Goal: Information Seeking & Learning: Learn about a topic

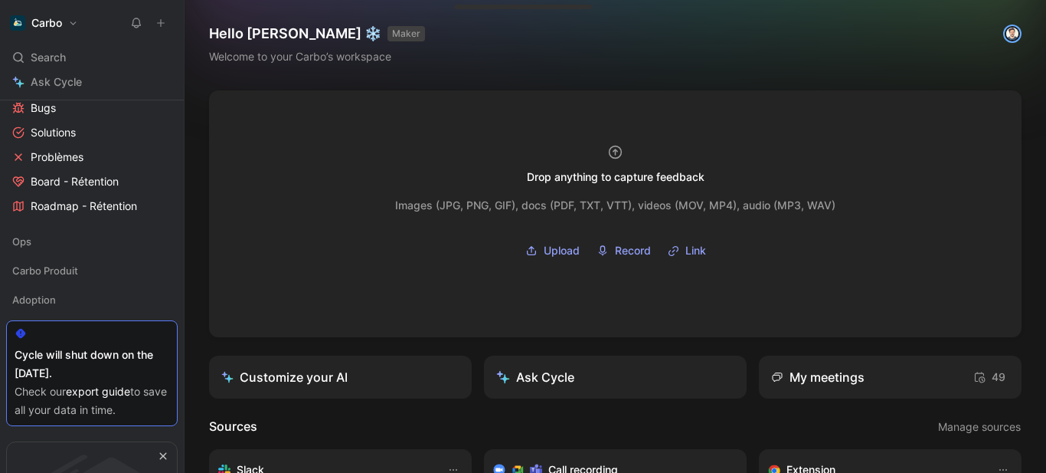
scroll to position [1510, 0]
click at [44, 236] on icon at bounding box center [41, 239] width 11 height 11
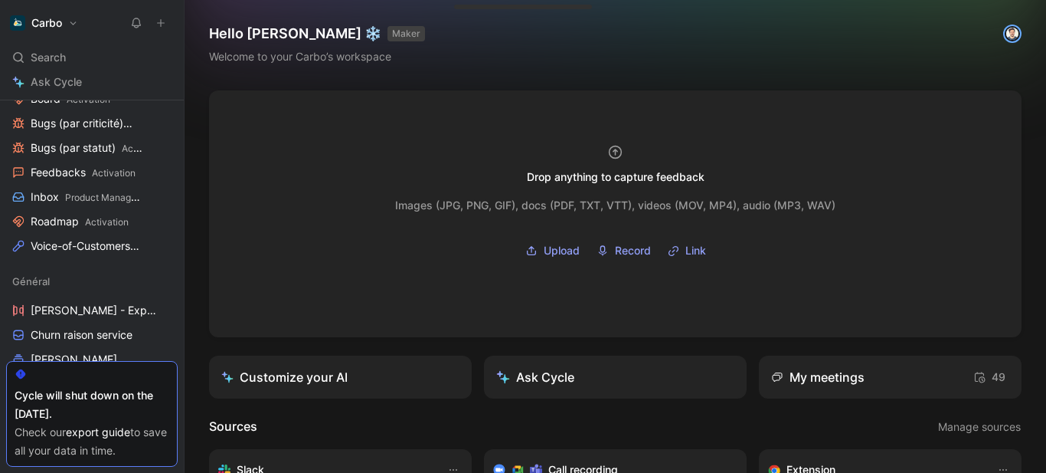
scroll to position [254, 0]
click at [68, 201] on span "Product Management" at bounding box center [111, 198] width 93 height 11
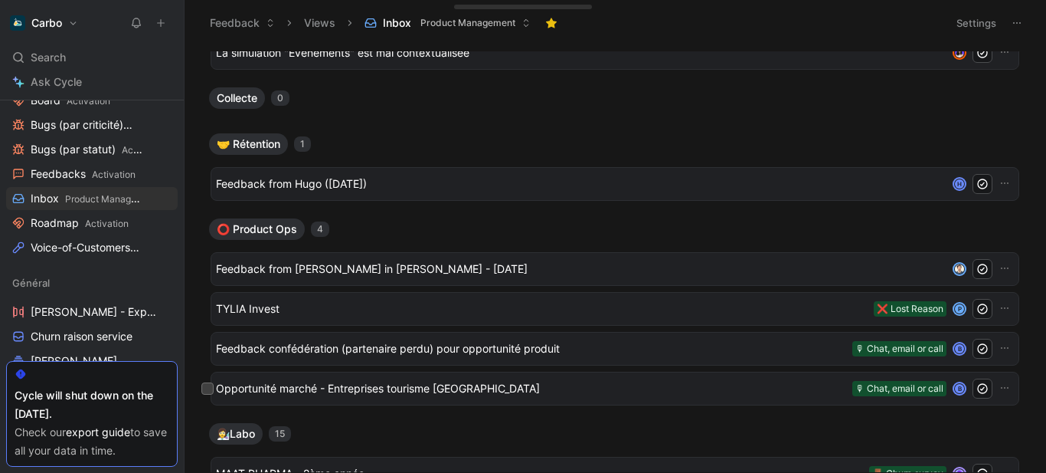
scroll to position [546, 0]
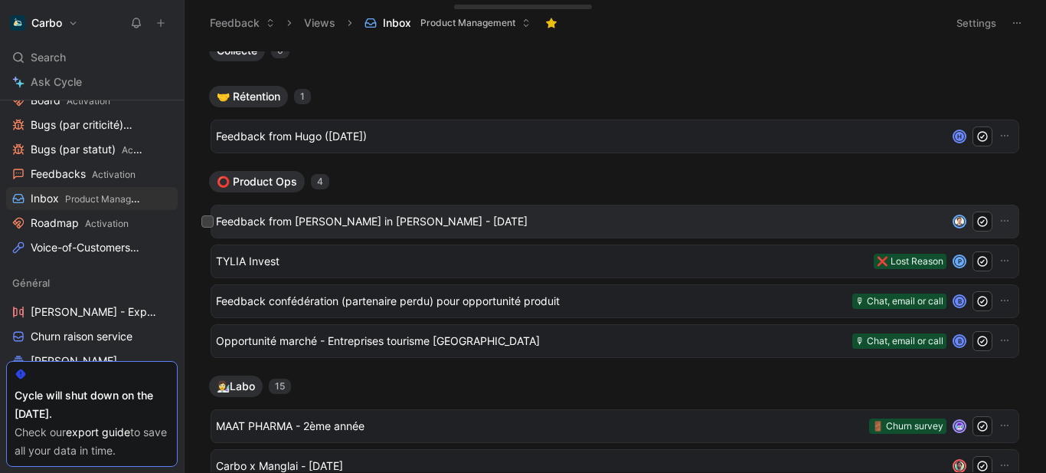
click at [412, 215] on span "Feedback from [PERSON_NAME] in [PERSON_NAME] - [DATE]" at bounding box center [578, 221] width 725 height 18
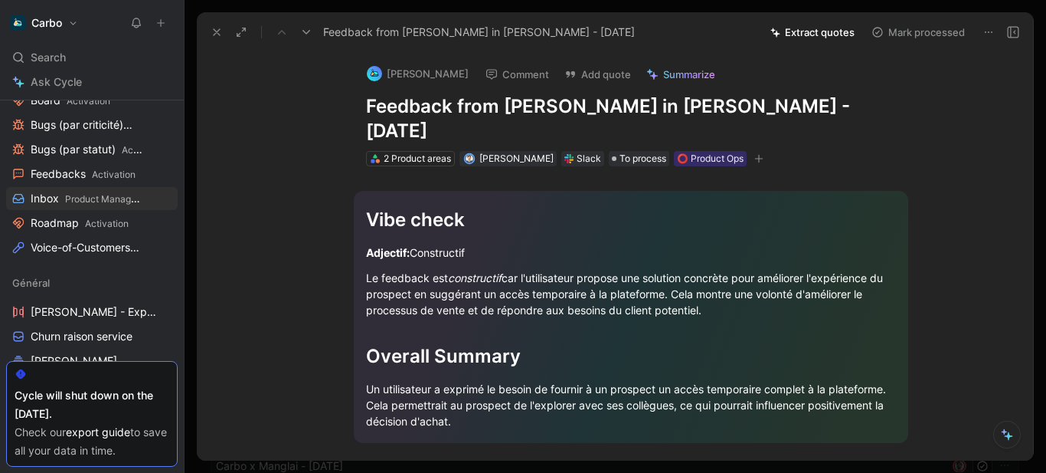
scroll to position [210, 0]
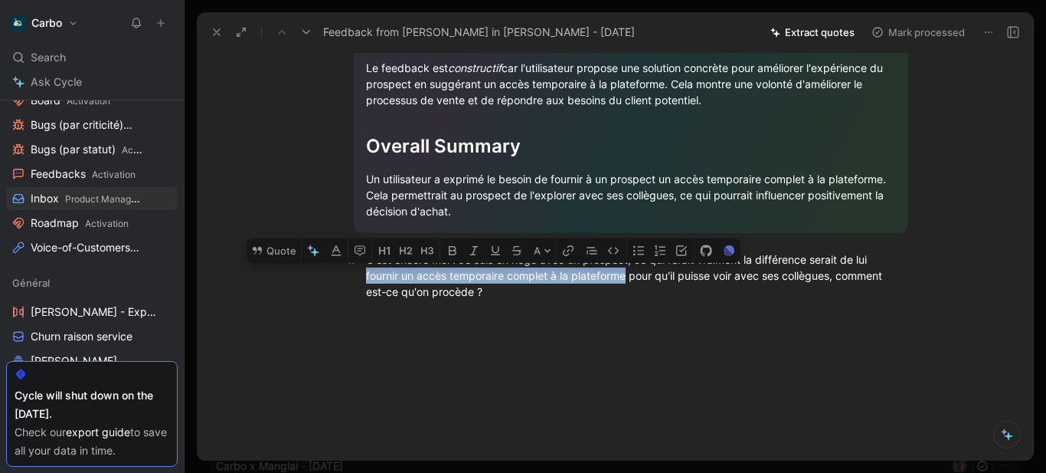
drag, startPoint x: 624, startPoint y: 251, endPoint x: 359, endPoint y: 252, distance: 265.0
click at [359, 252] on p "C'est encore moi ! Je suis en négo avec un prospect, ce qui ferait vraiment la …" at bounding box center [631, 275] width 588 height 57
copy div "fournir un accès temporaire complet à la plateforme"
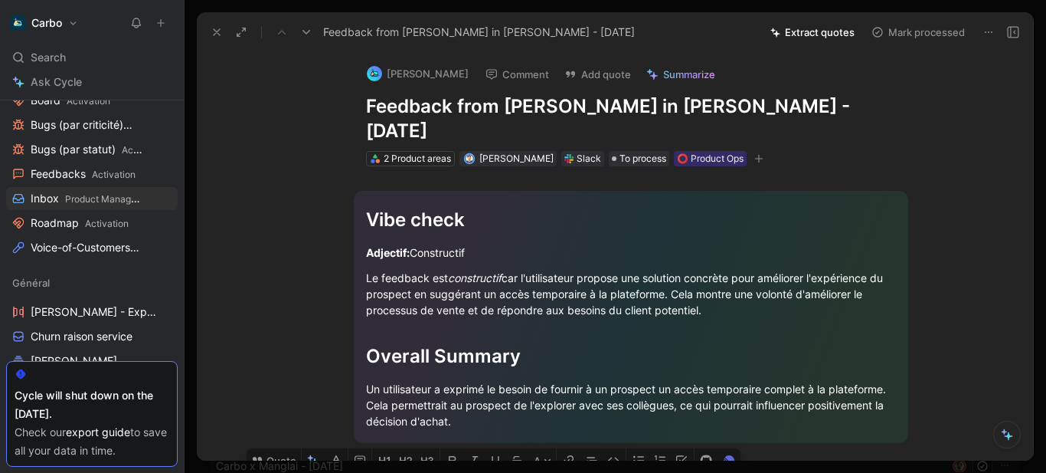
click at [466, 100] on h1 "Feedback from [PERSON_NAME] in [PERSON_NAME] - [DATE]" at bounding box center [631, 118] width 530 height 49
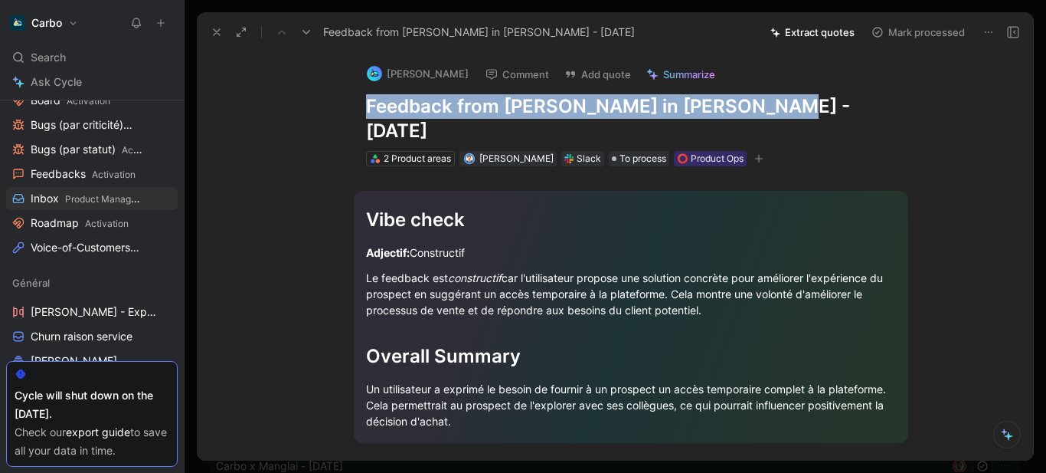
click at [466, 100] on h1 "Feedback from [PERSON_NAME] in [PERSON_NAME] - [DATE]" at bounding box center [631, 118] width 530 height 49
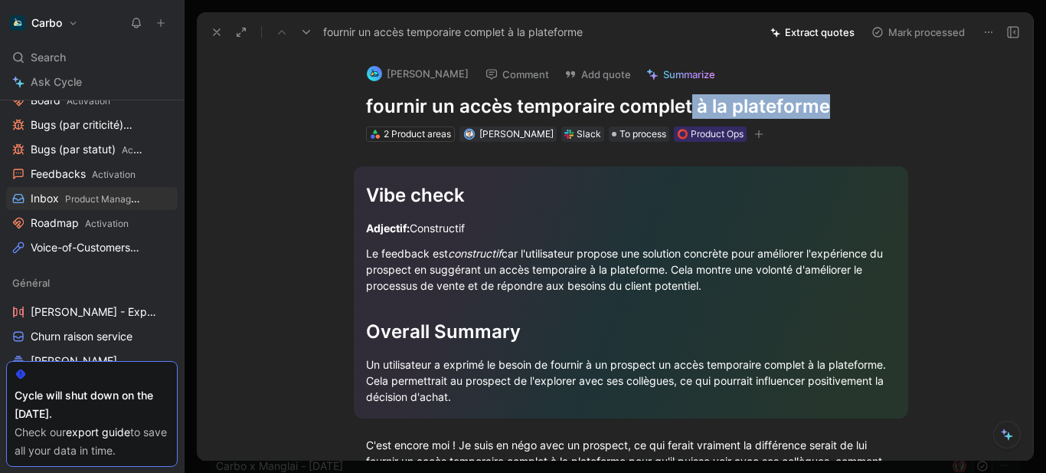
drag, startPoint x: 687, startPoint y: 103, endPoint x: 909, endPoint y: 113, distance: 222.4
click at [909, 113] on div "[PERSON_NAME] Comment Add quote Summarize fournir un accès temporaire complet à…" at bounding box center [631, 97] width 588 height 92
click at [216, 33] on use at bounding box center [217, 32] width 6 height 6
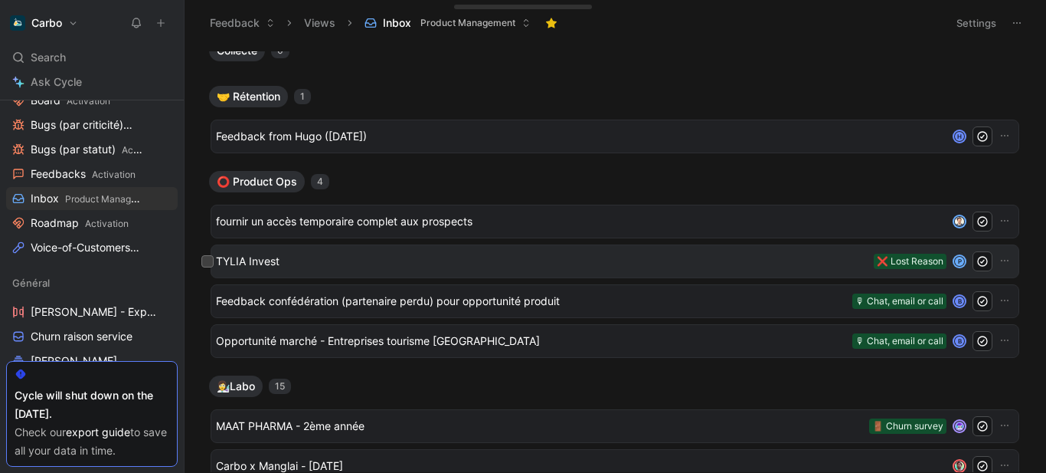
click at [336, 260] on span "TYLIA Invest" at bounding box center [542, 261] width 652 height 18
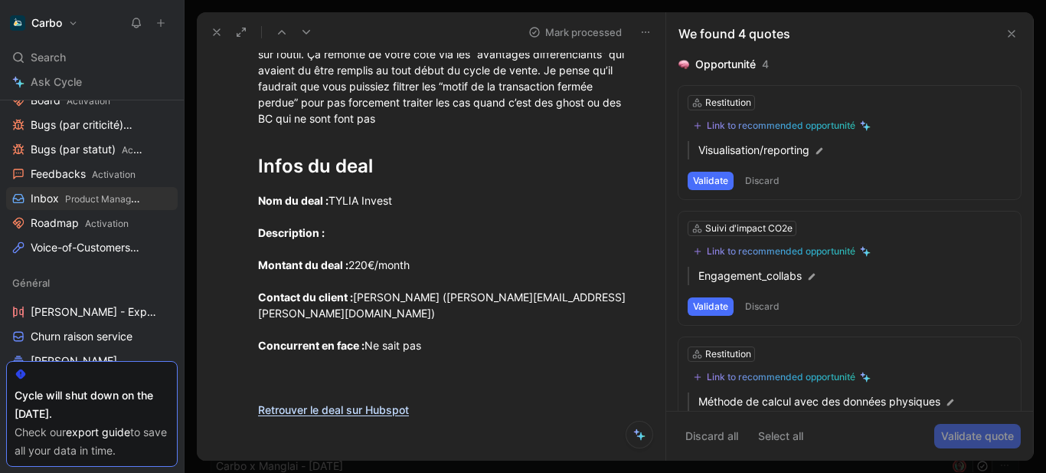
scroll to position [346, 0]
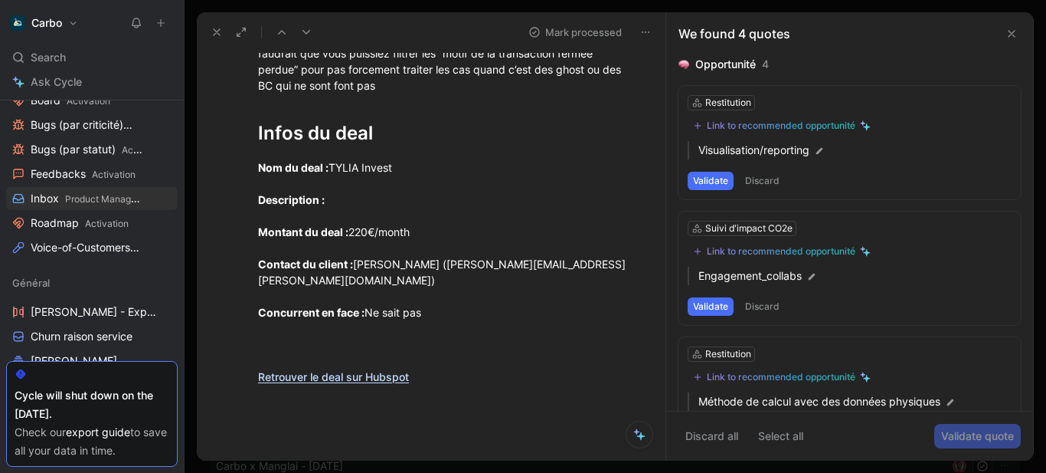
click at [210, 32] on button at bounding box center [216, 31] width 21 height 21
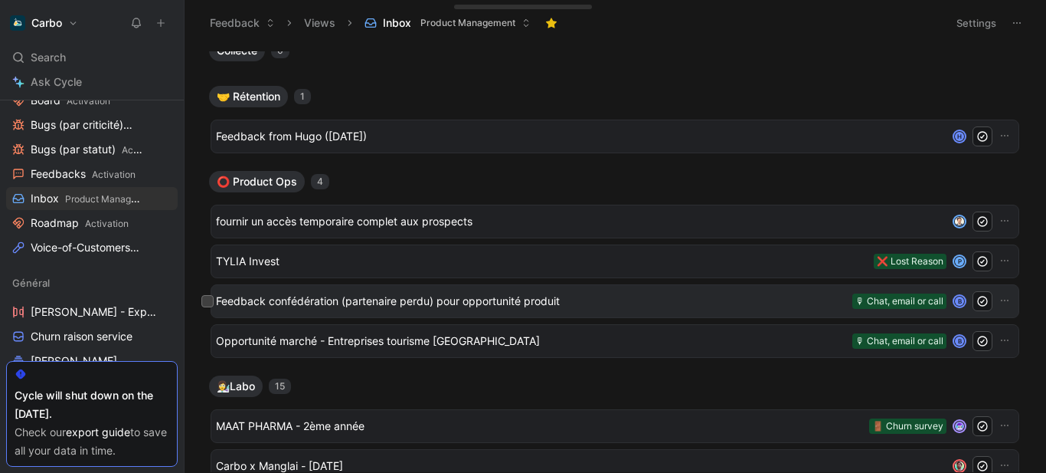
click at [353, 301] on span "Feedback confédération (partenaire perdu) pour opportunité produit" at bounding box center [531, 301] width 630 height 18
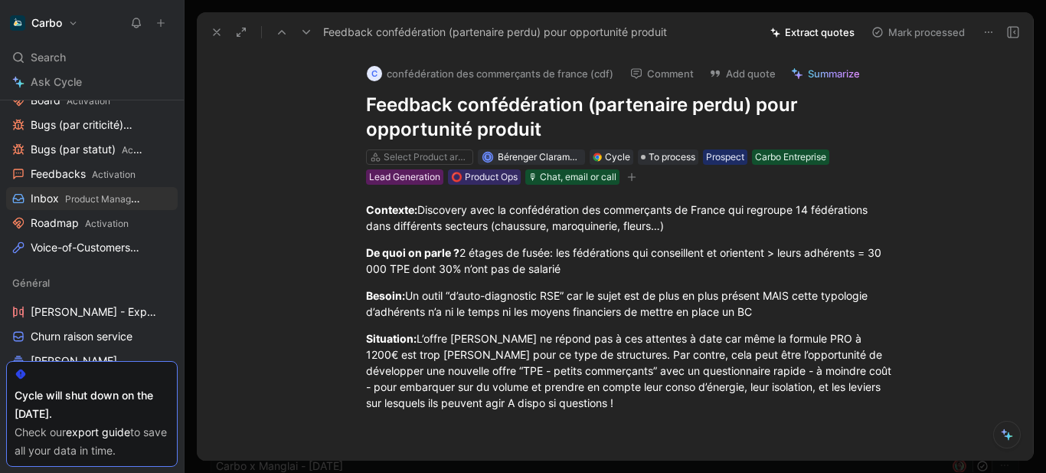
click at [210, 34] on button at bounding box center [216, 31] width 21 height 21
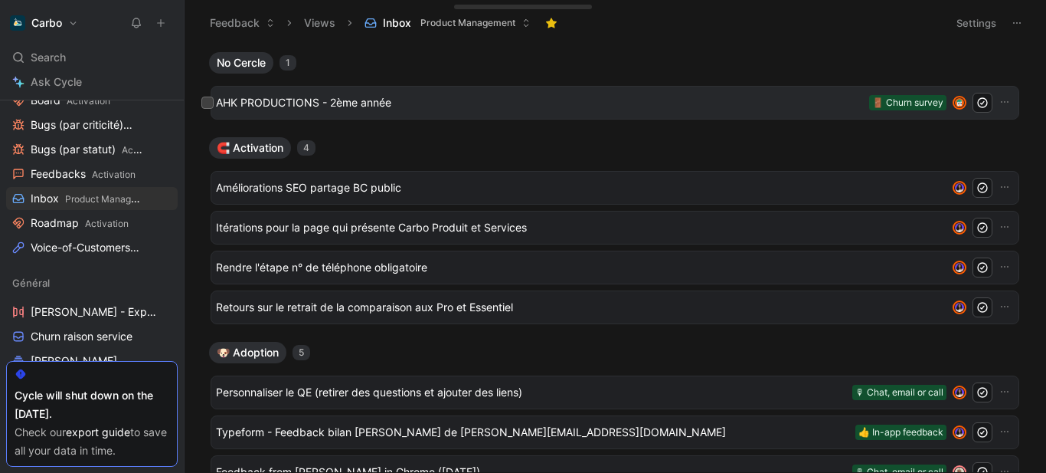
click at [355, 108] on span "AHK PRODUCTIONS - 2ème année" at bounding box center [539, 102] width 647 height 18
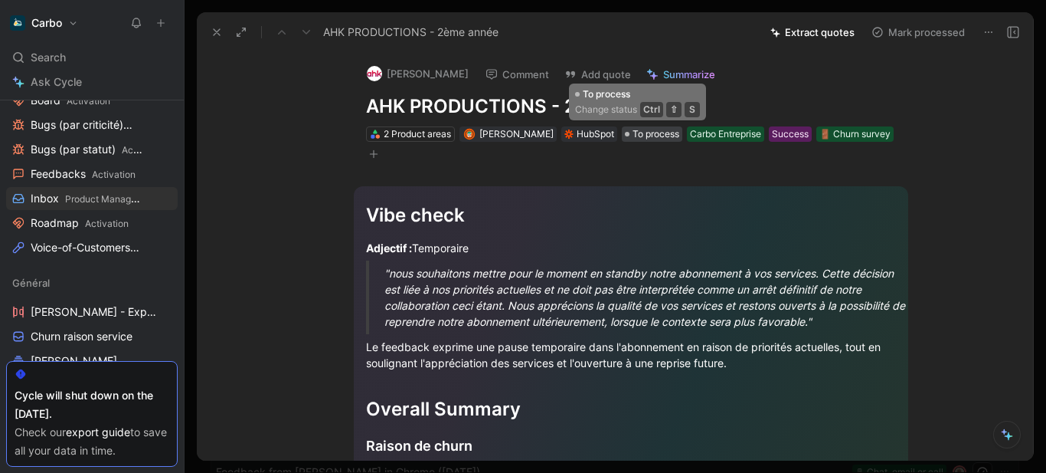
click at [633, 136] on span "To process" at bounding box center [656, 133] width 47 height 15
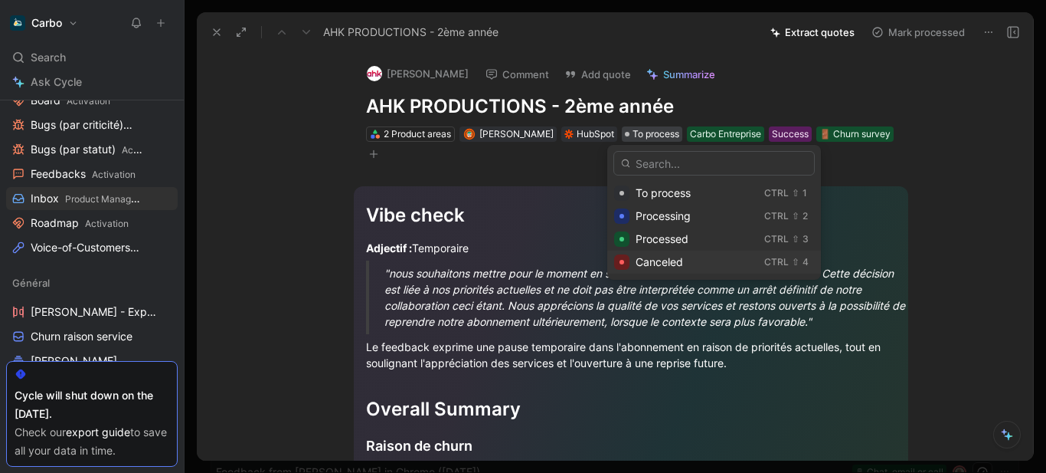
click at [662, 260] on span "Canceled" at bounding box center [659, 261] width 47 height 13
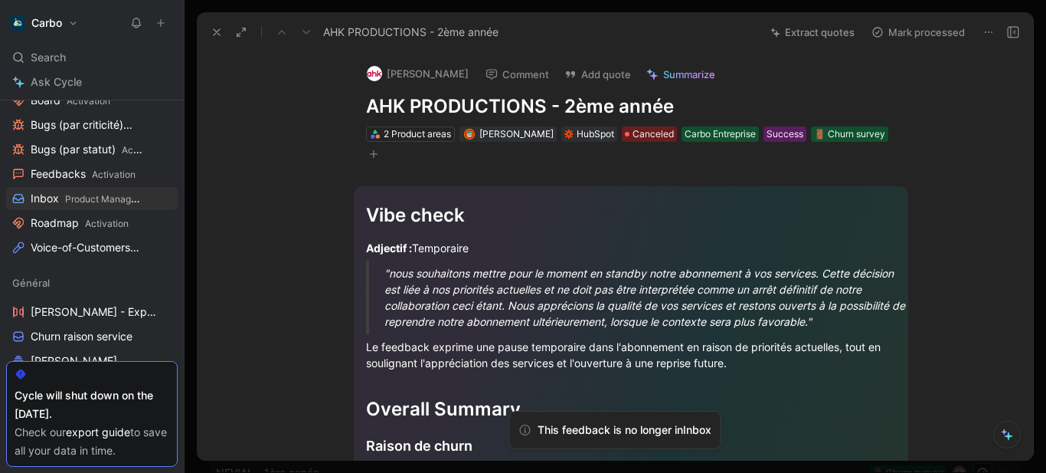
click at [214, 34] on icon at bounding box center [217, 32] width 12 height 12
